Goal: Navigation & Orientation: Find specific page/section

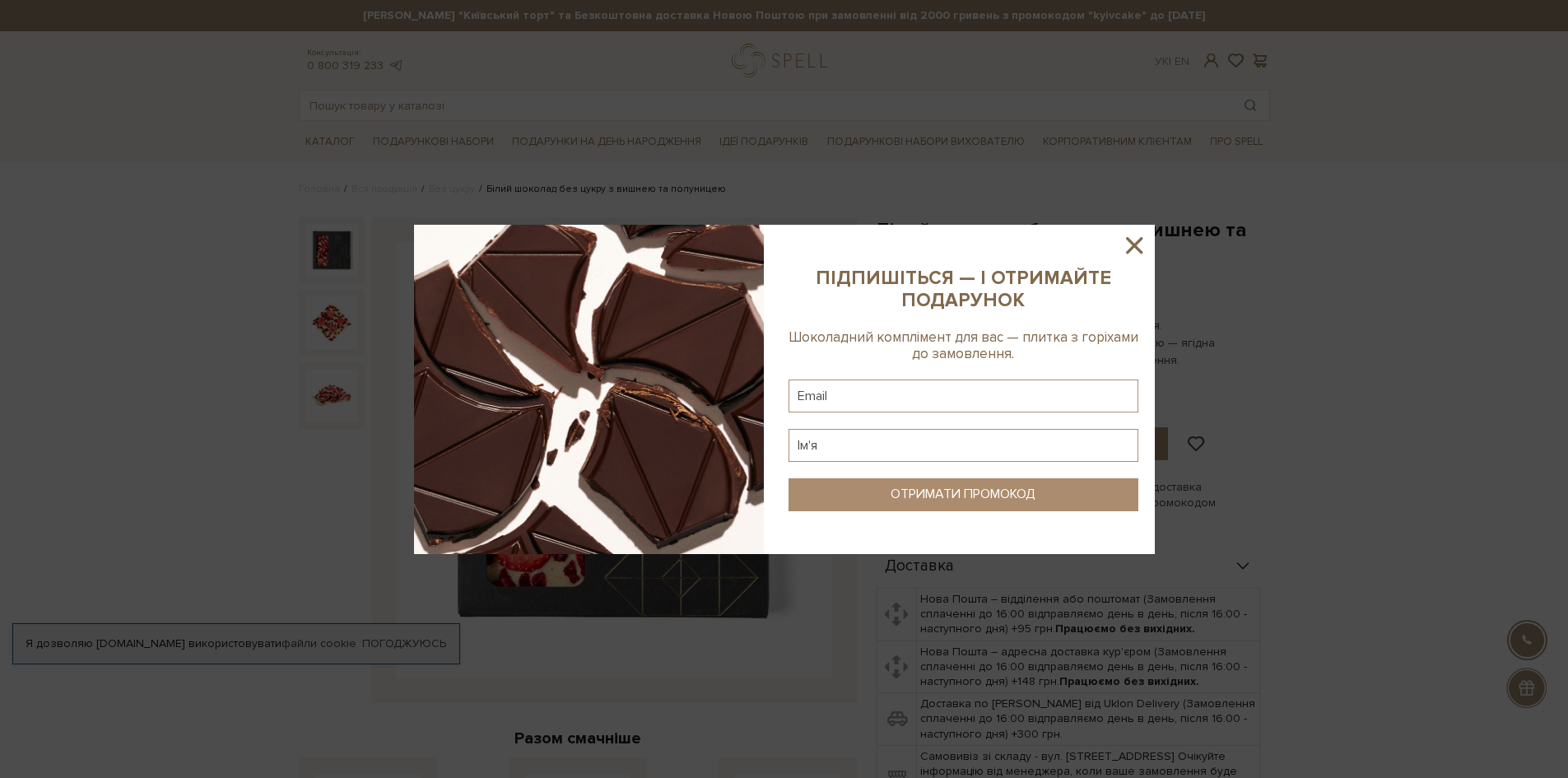
click at [1195, 384] on div at bounding box center [784, 389] width 1568 height 778
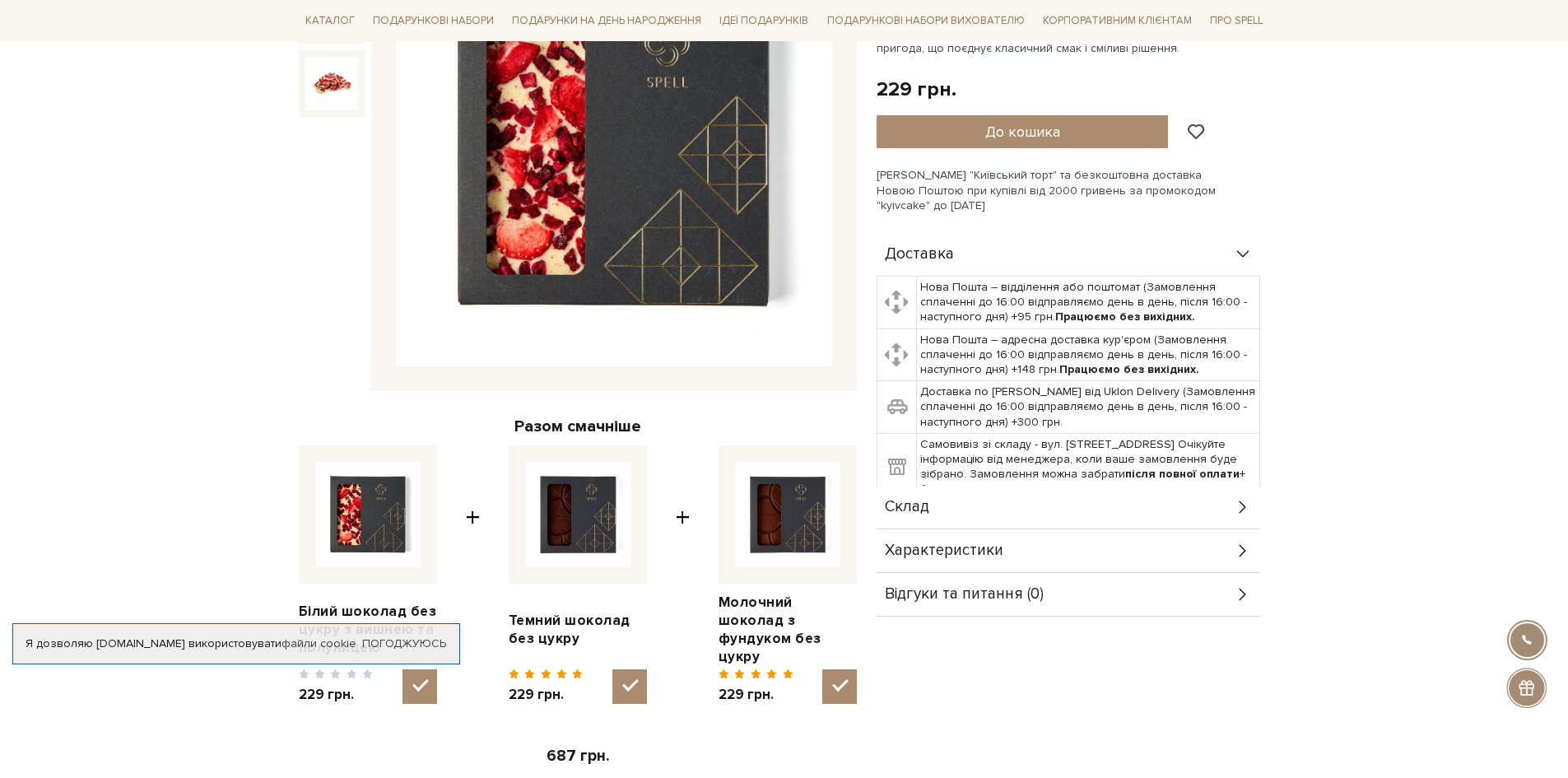
scroll to position [330, 0]
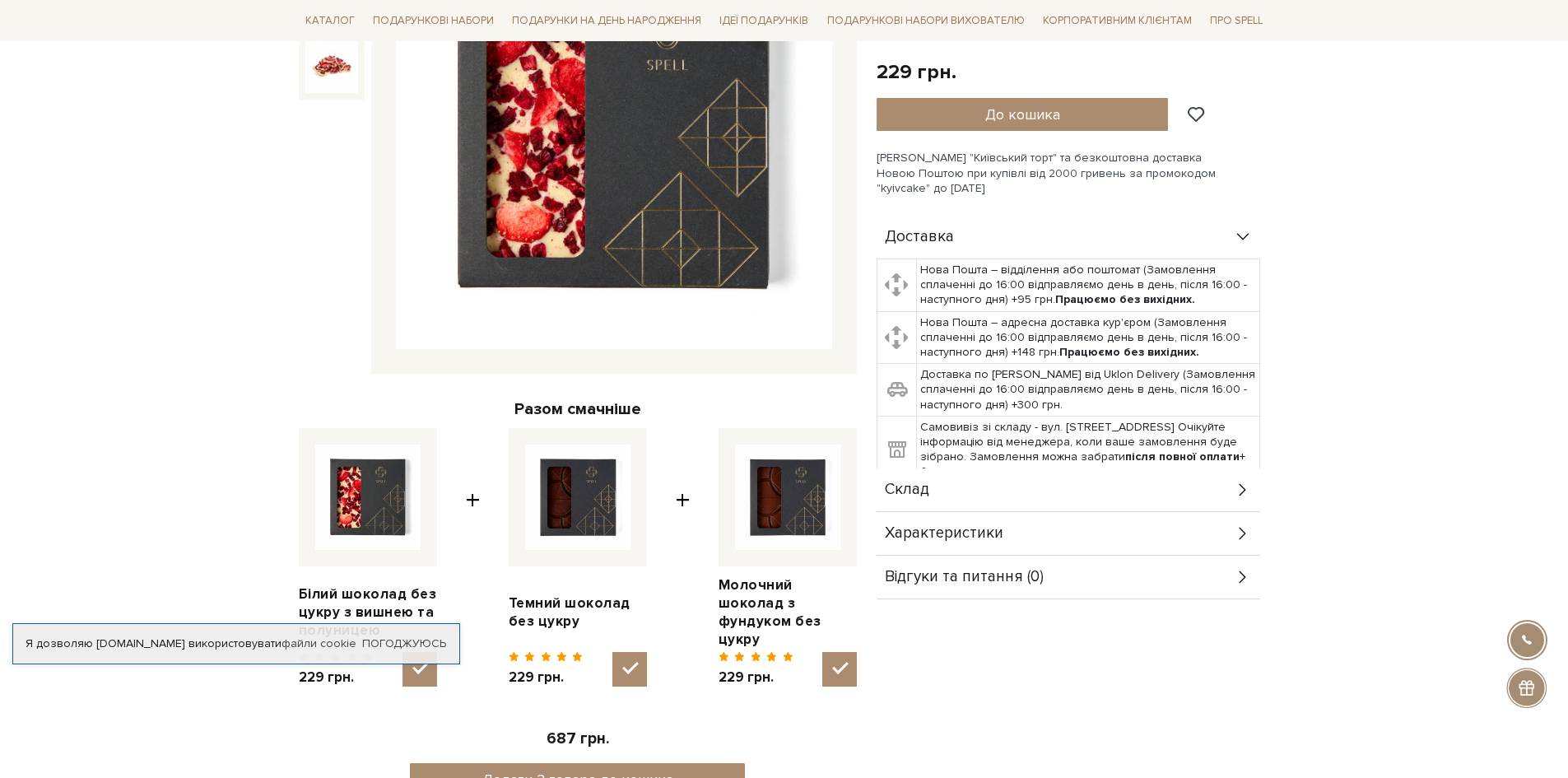
click at [983, 490] on div "Склад" at bounding box center [1067, 489] width 383 height 43
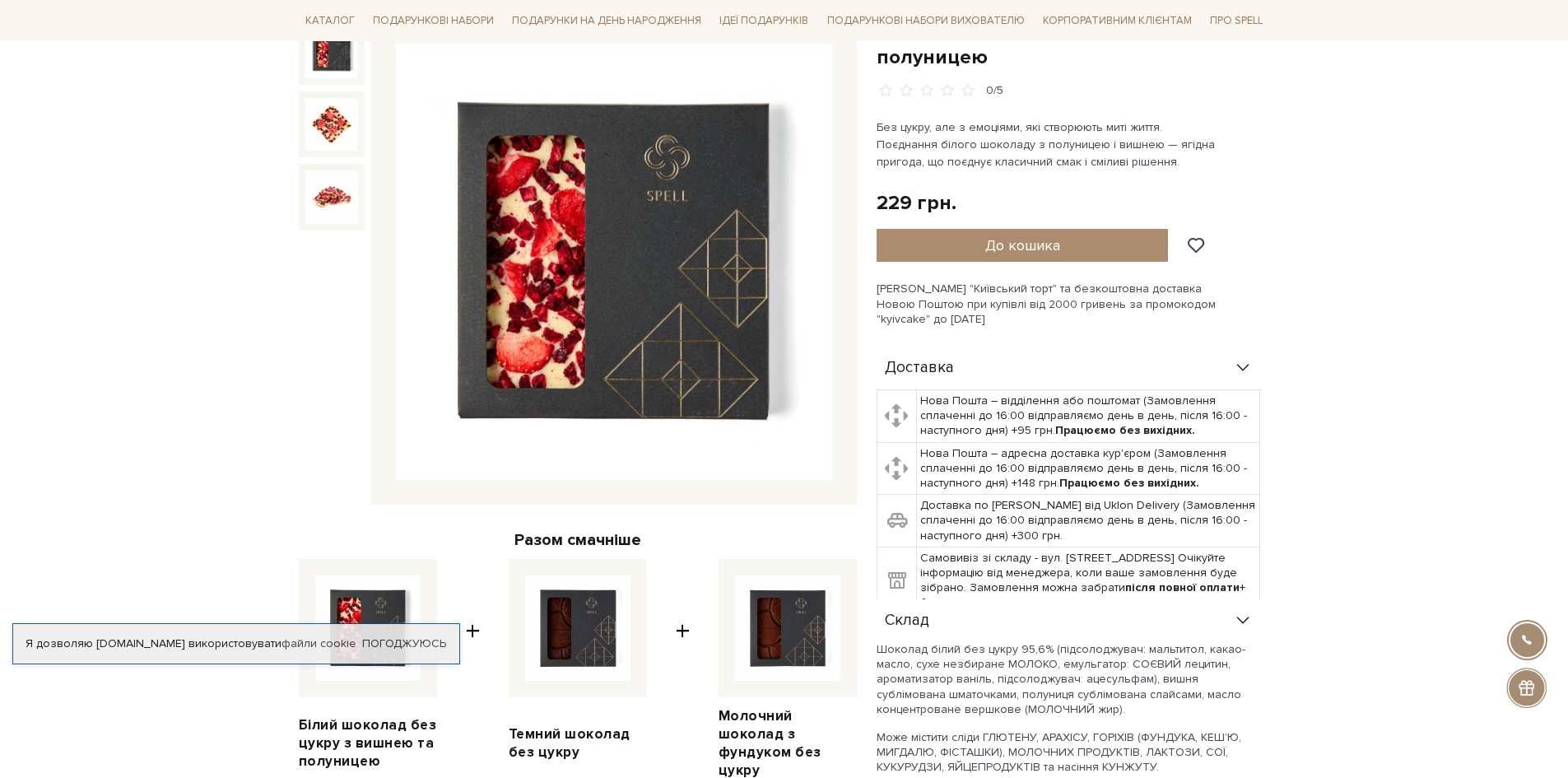
scroll to position [0, 0]
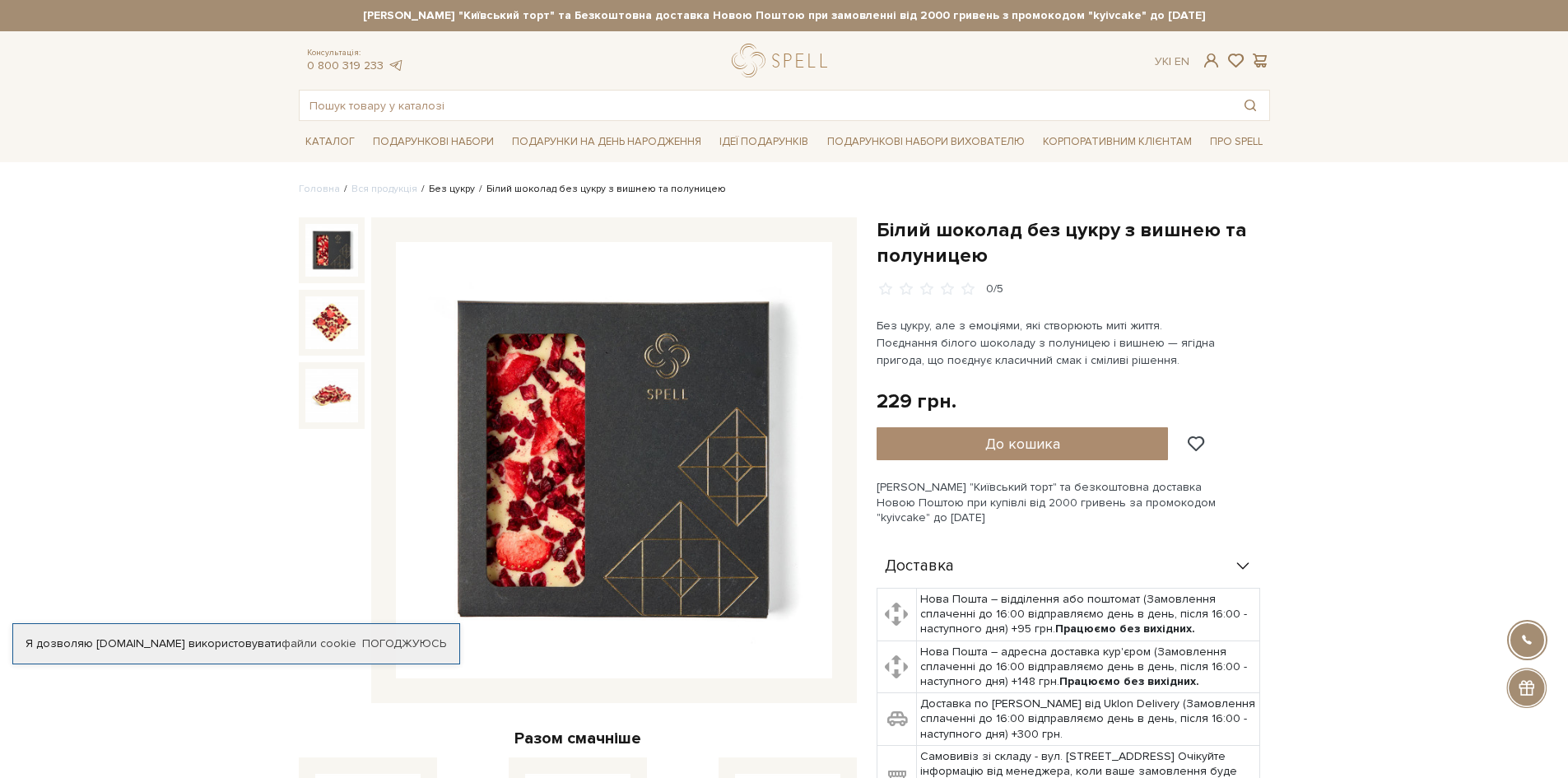
click at [429, 186] on link "Без цукру" at bounding box center [452, 188] width 46 height 12
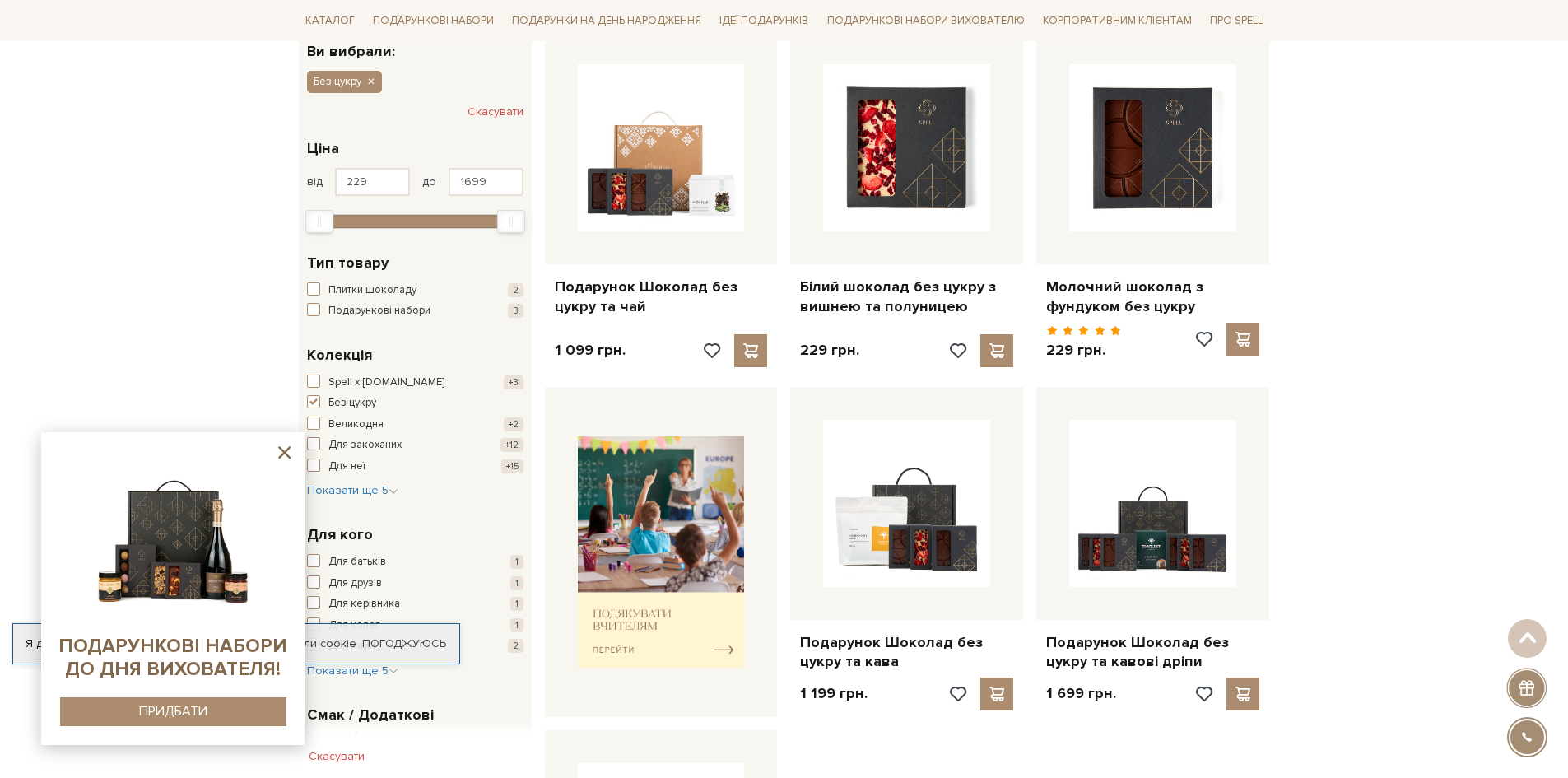
scroll to position [247, 0]
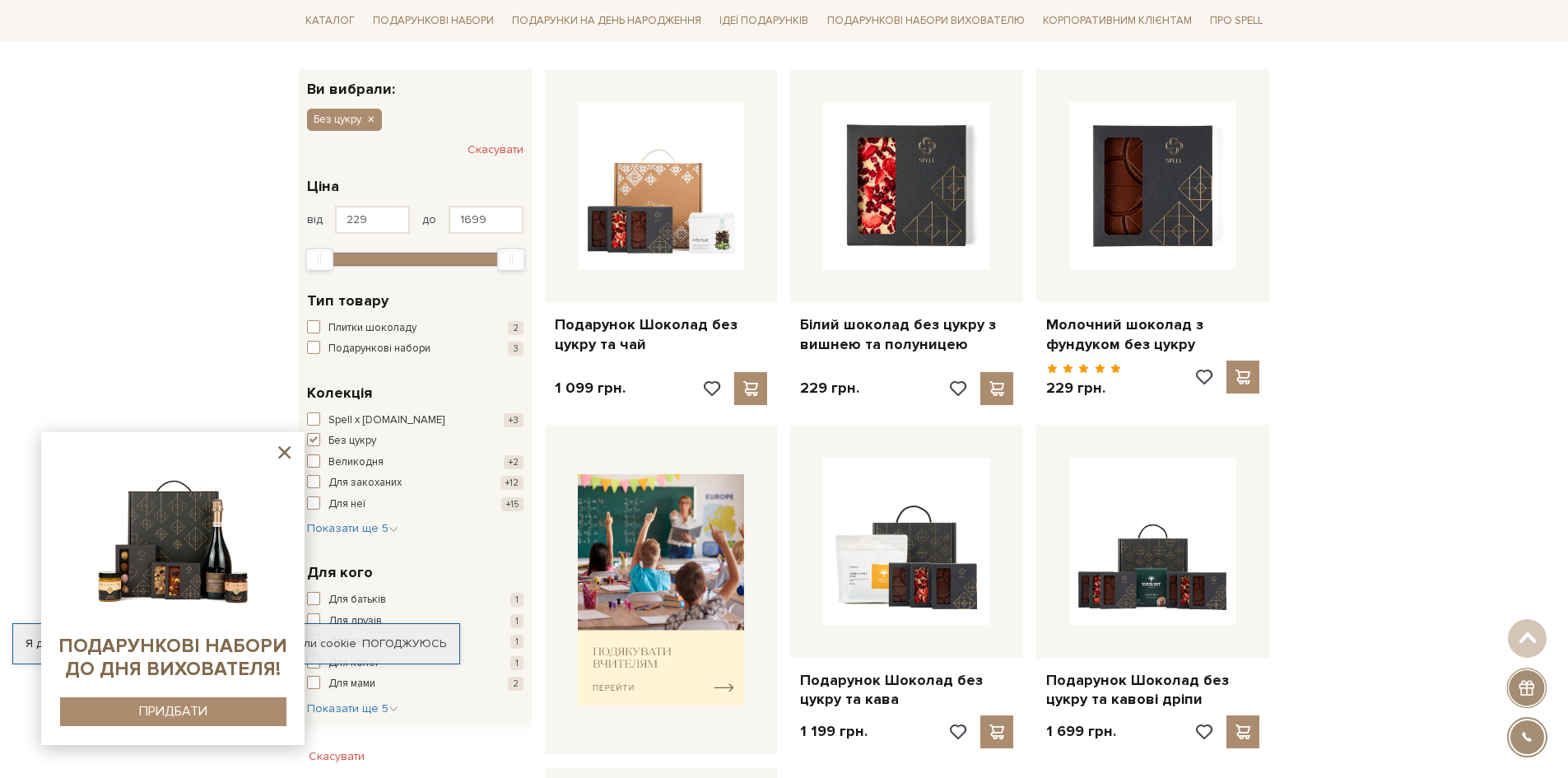
click at [291, 453] on icon at bounding box center [285, 453] width 21 height 21
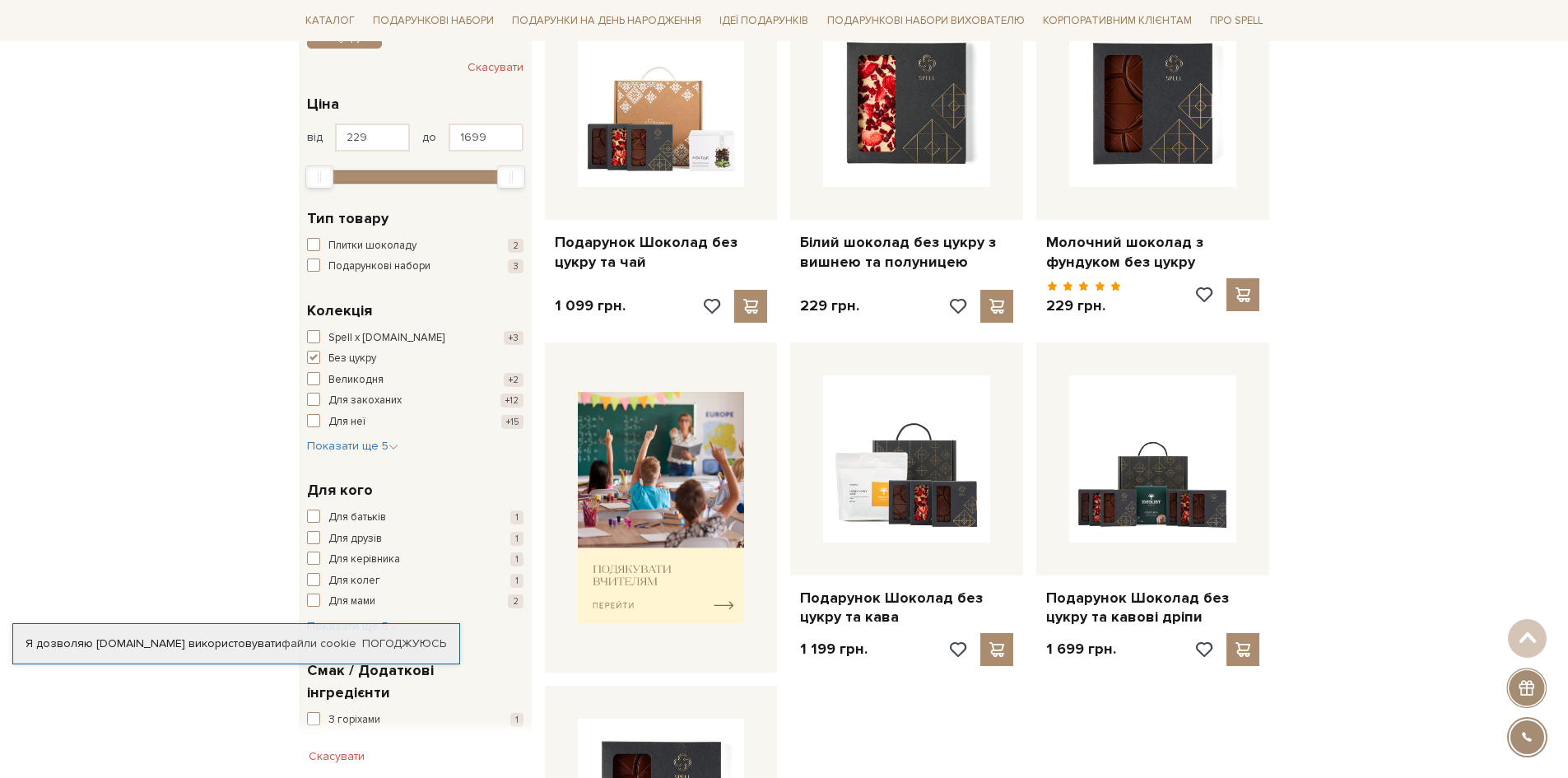
scroll to position [412, 0]
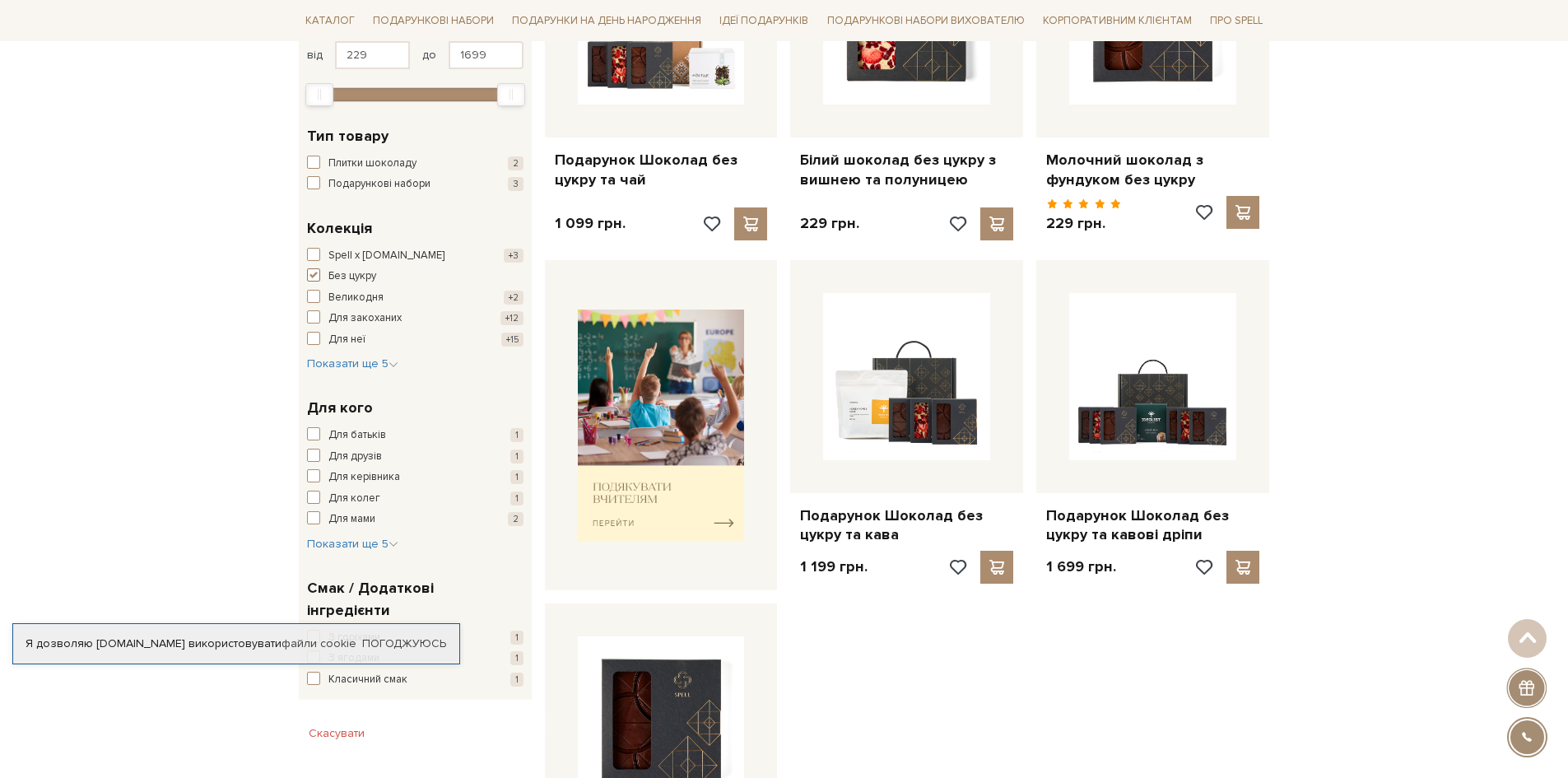
click at [338, 276] on span "Без цукру" at bounding box center [353, 276] width 48 height 16
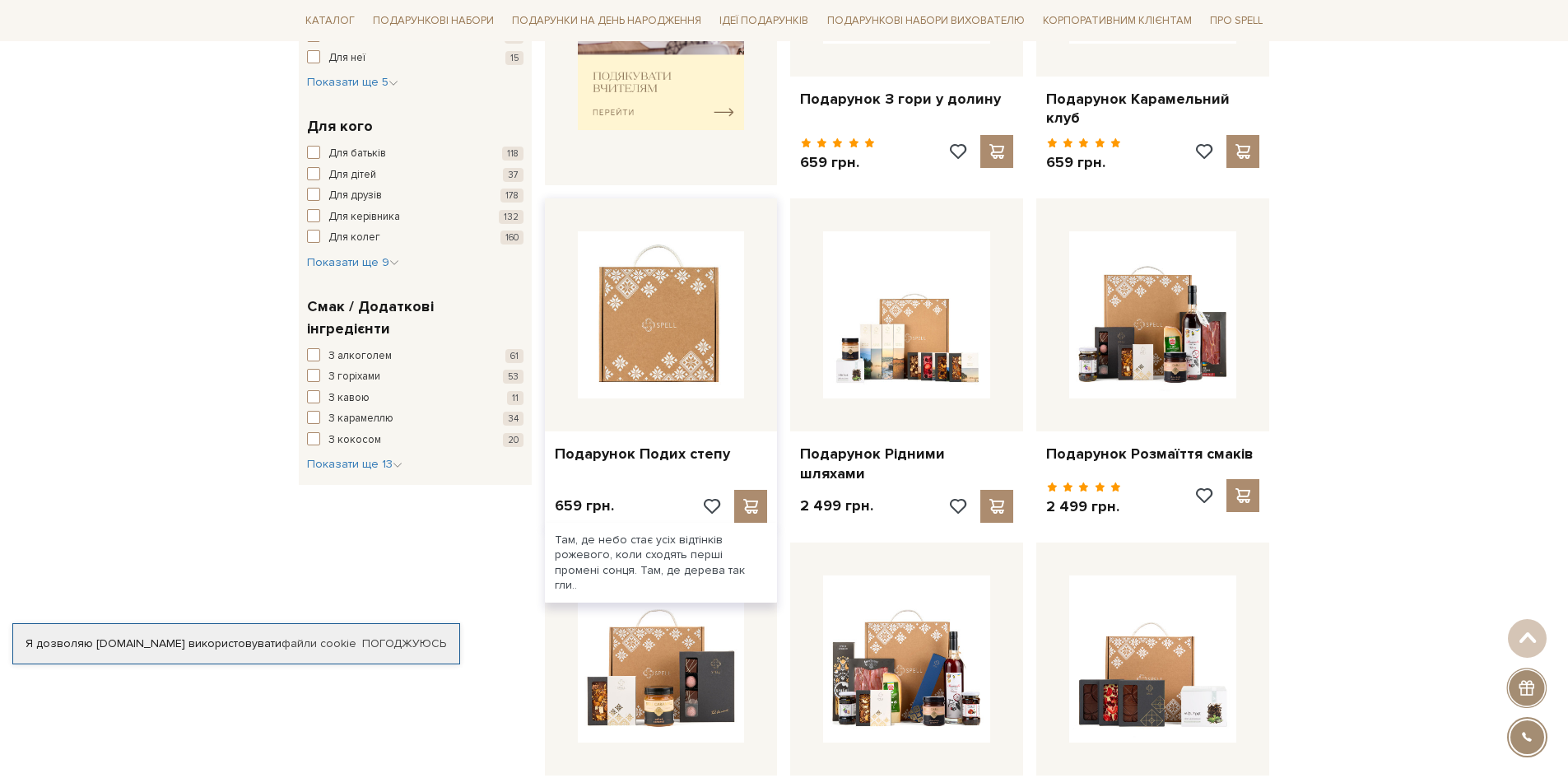
scroll to position [659, 0]
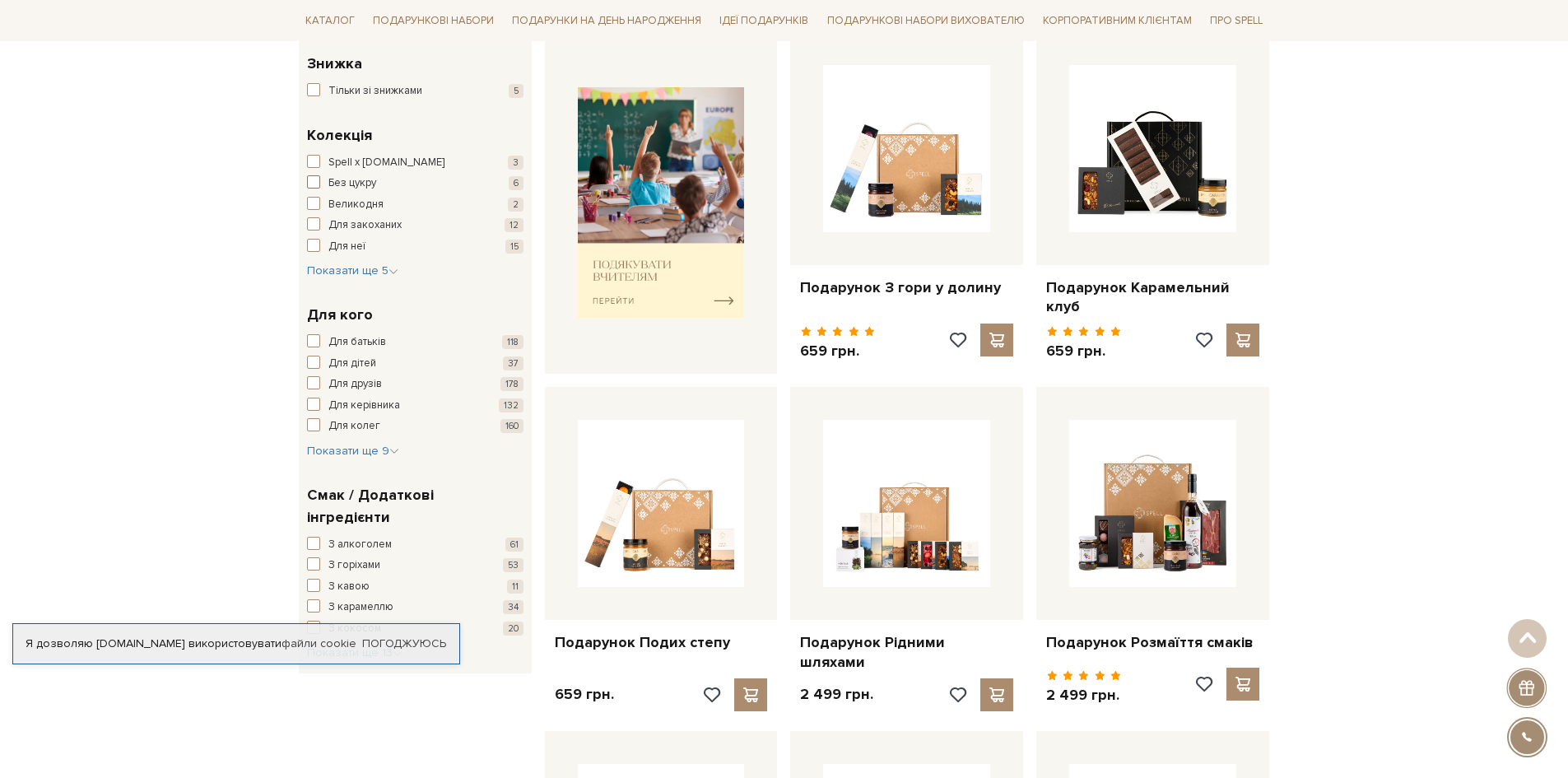
click at [371, 181] on span "Без цукру" at bounding box center [353, 183] width 48 height 16
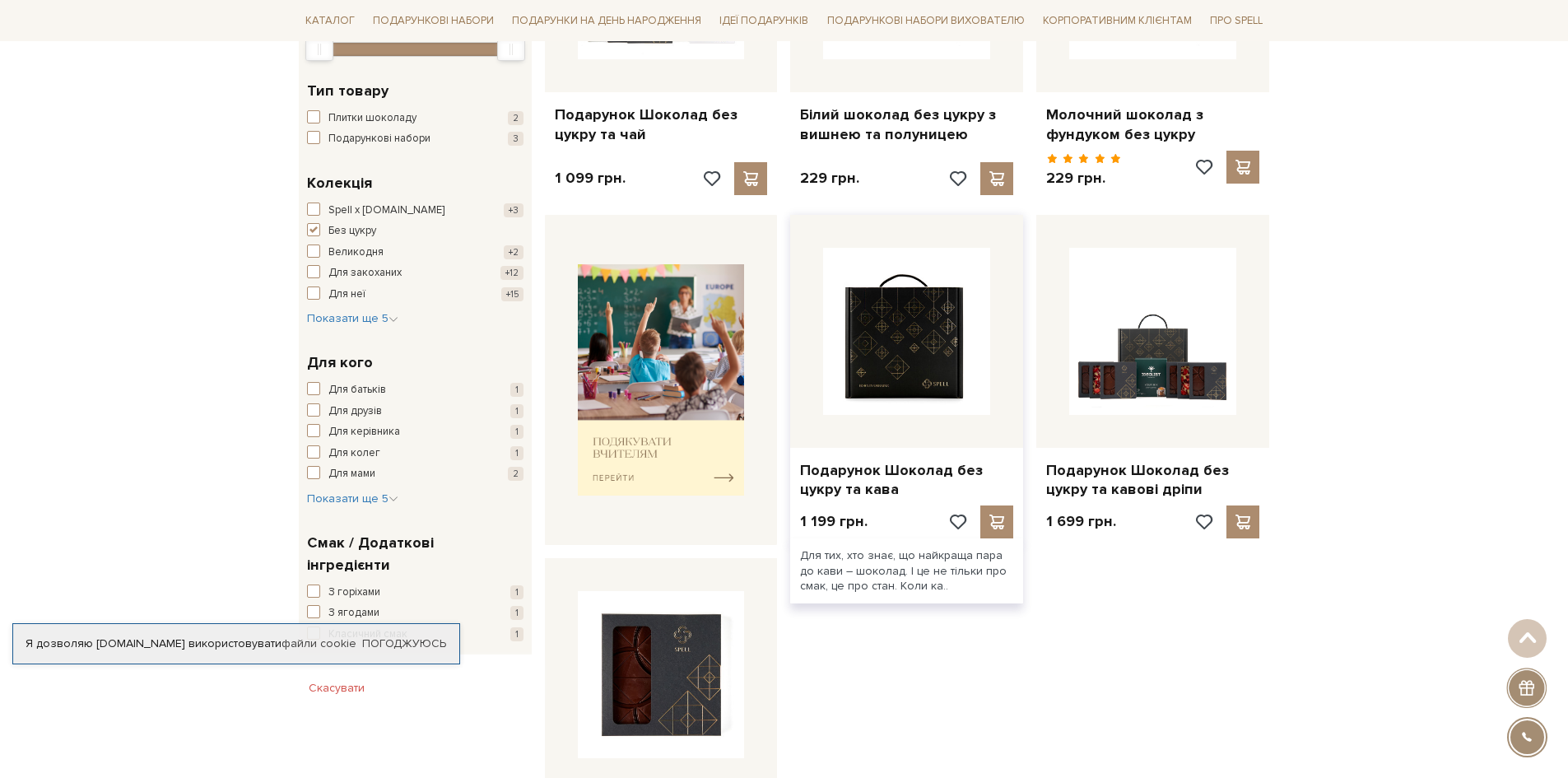
scroll to position [494, 0]
